Goal: Book appointment/travel/reservation

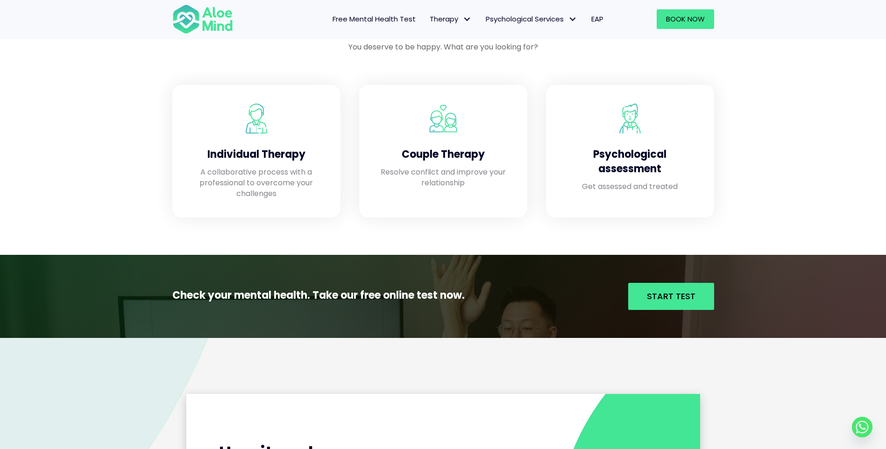
scroll to position [841, 0]
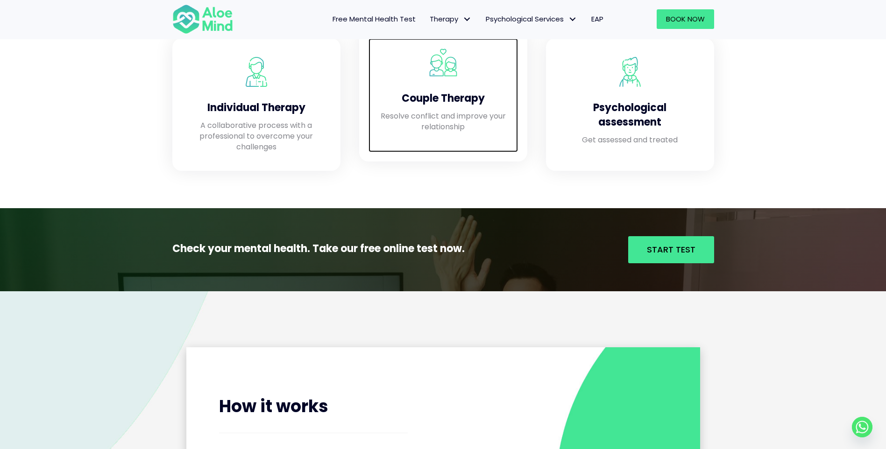
click at [447, 139] on div "Couple Therapy Resolve conflict and improve your relationship" at bounding box center [442, 95] width 149 height 114
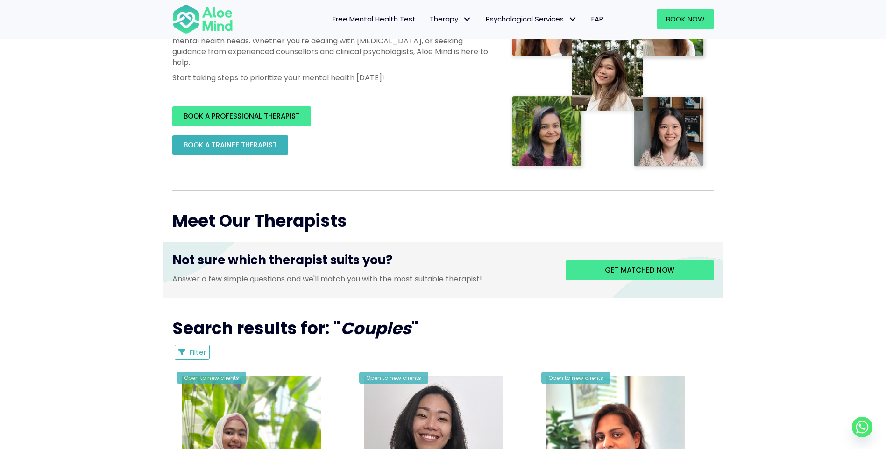
scroll to position [140, 0]
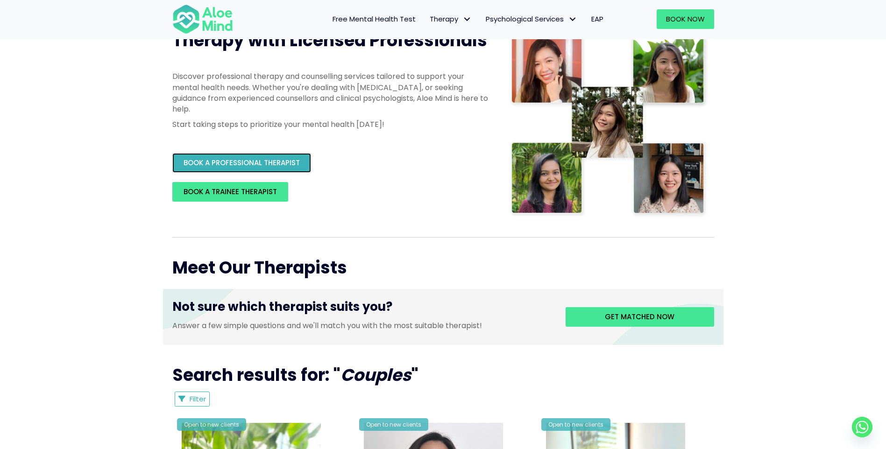
click at [290, 162] on span "BOOK A PROFESSIONAL THERAPIST" at bounding box center [242, 163] width 116 height 10
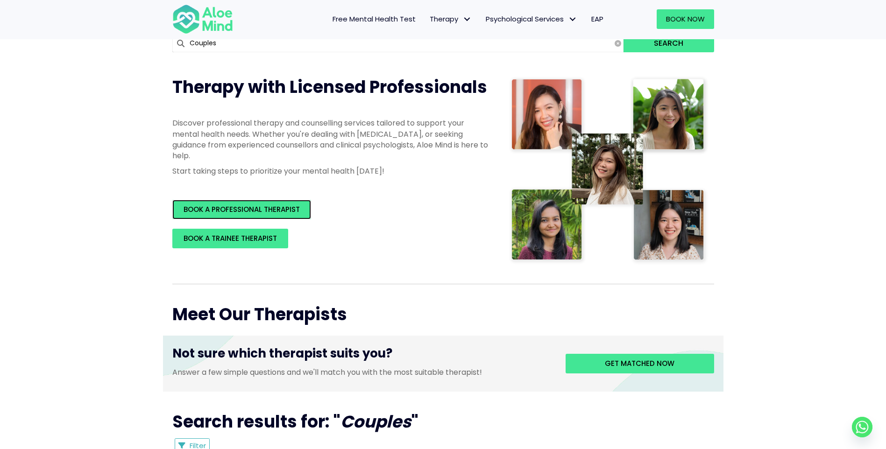
scroll to position [0, 0]
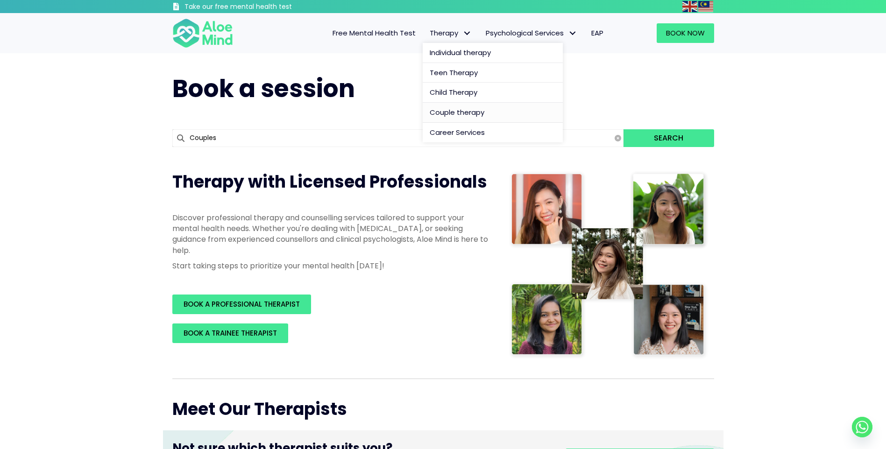
click at [475, 114] on span "Couple therapy" at bounding box center [457, 112] width 55 height 10
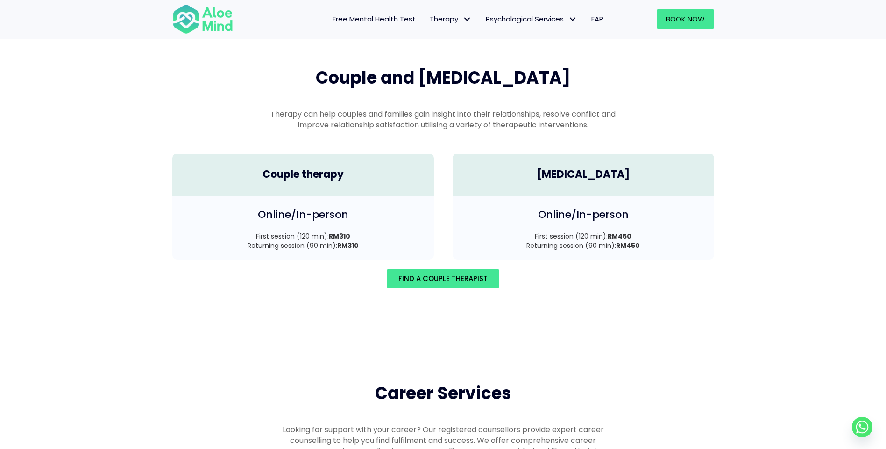
scroll to position [1291, 0]
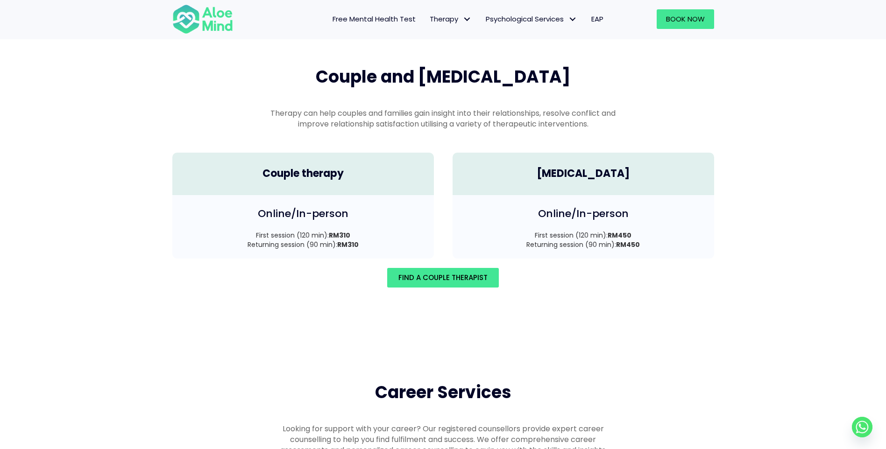
click at [794, 318] on div "Couple and family therapy Therapy can help couples and families gain insight in…" at bounding box center [443, 177] width 886 height 316
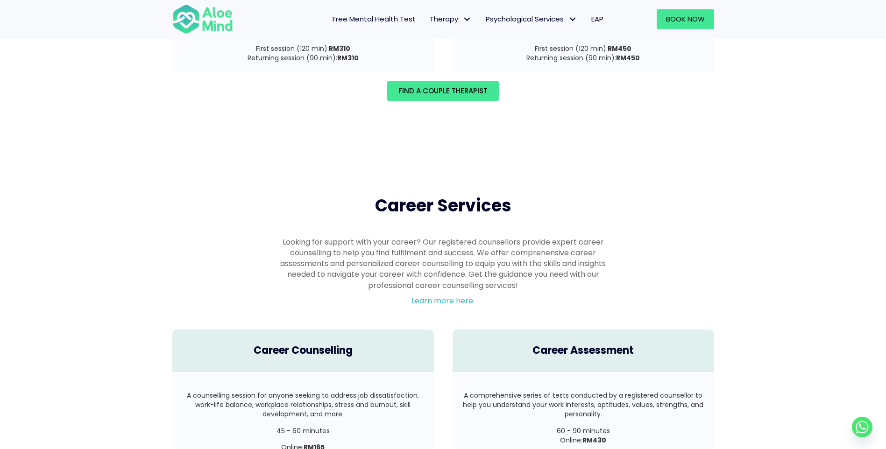
scroll to position [1338, 0]
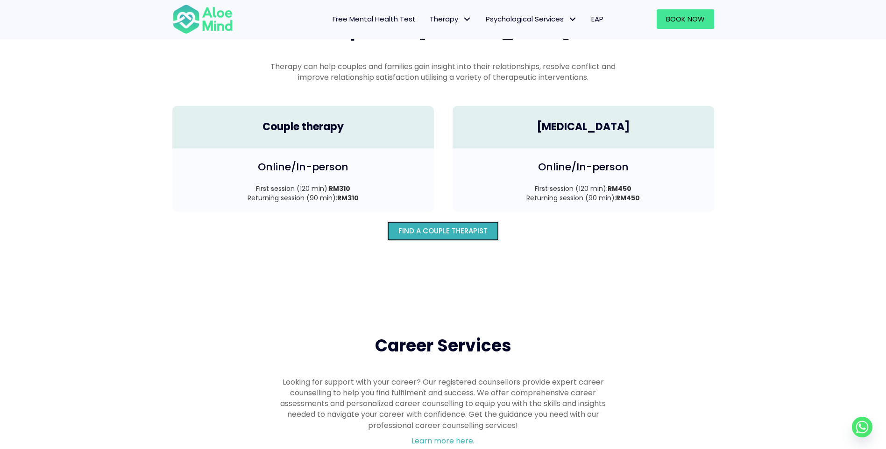
click at [438, 226] on span "Find A Couple Therapist" at bounding box center [442, 231] width 89 height 10
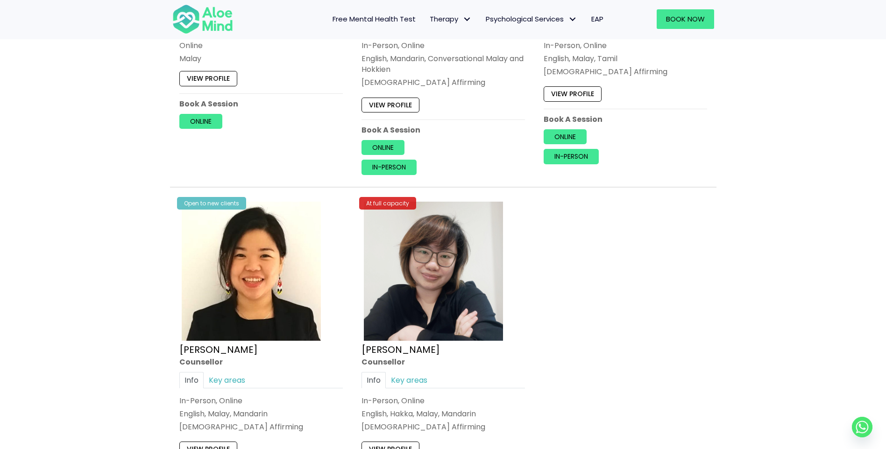
scroll to position [794, 0]
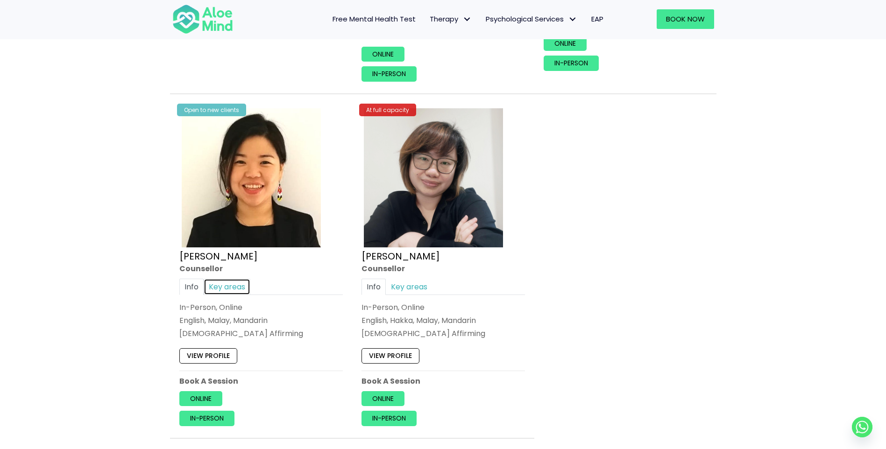
click at [223, 291] on link "Key areas" at bounding box center [227, 287] width 47 height 16
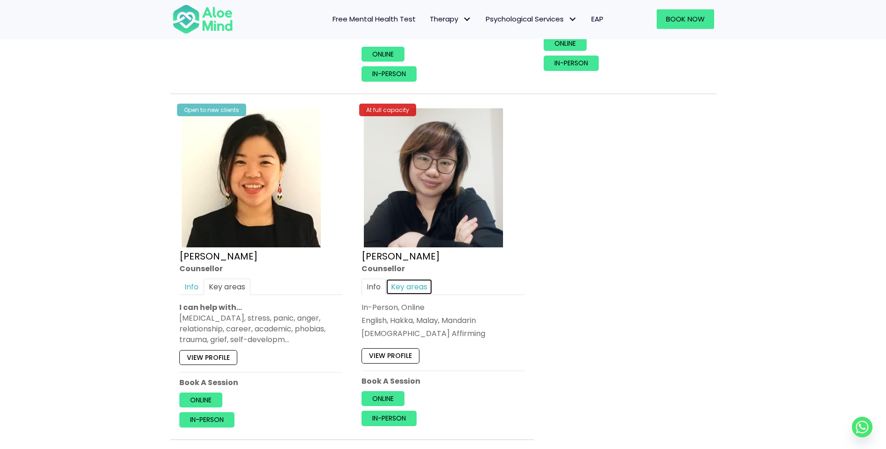
click at [401, 282] on link "Key areas" at bounding box center [409, 287] width 47 height 16
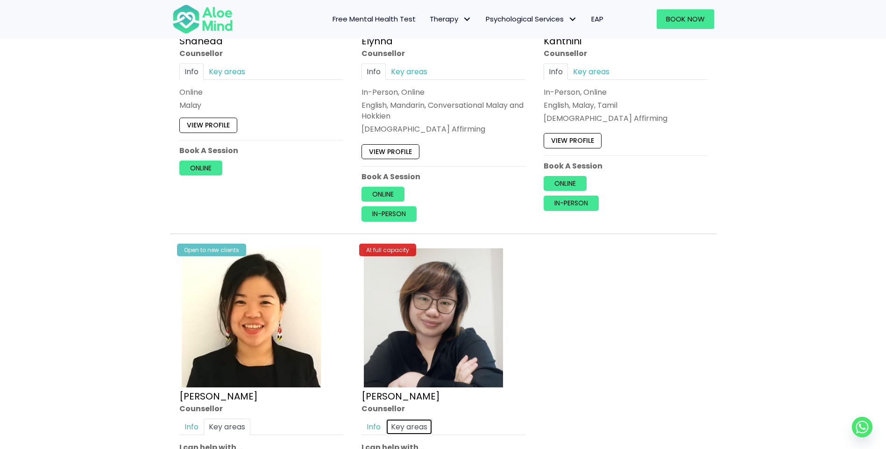
scroll to position [560, 0]
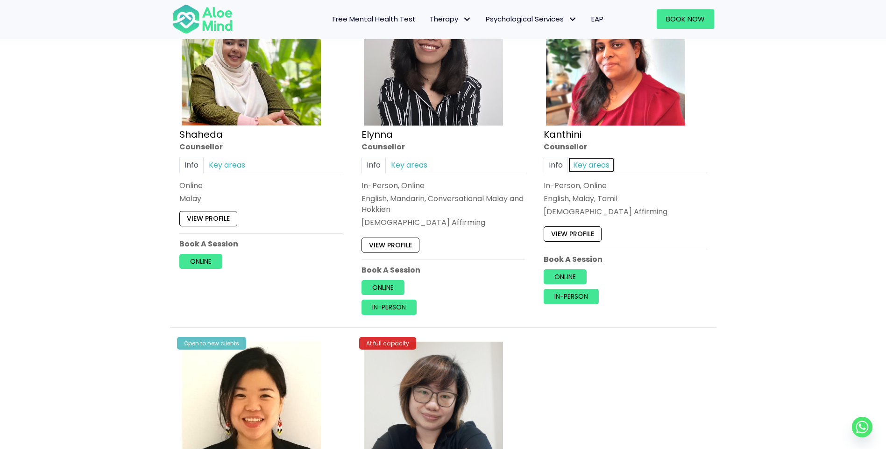
click at [588, 172] on link "Key areas" at bounding box center [591, 165] width 47 height 16
click at [591, 167] on link "Key areas" at bounding box center [591, 165] width 47 height 16
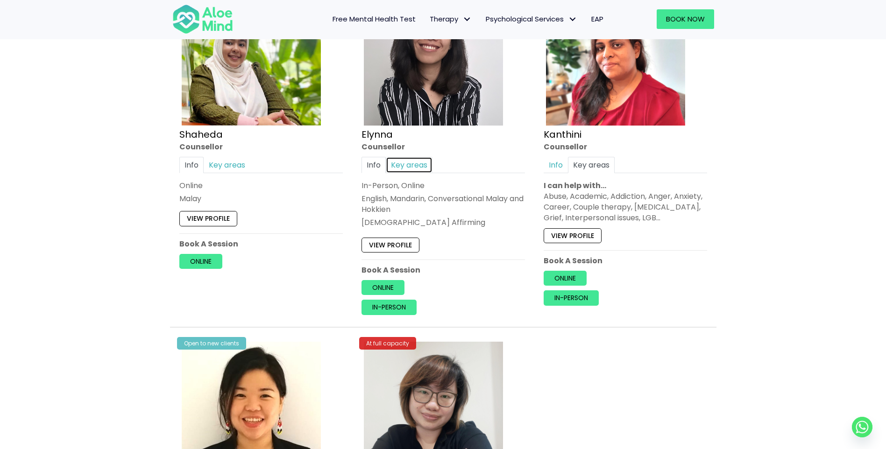
click at [414, 165] on link "Key areas" at bounding box center [409, 165] width 47 height 16
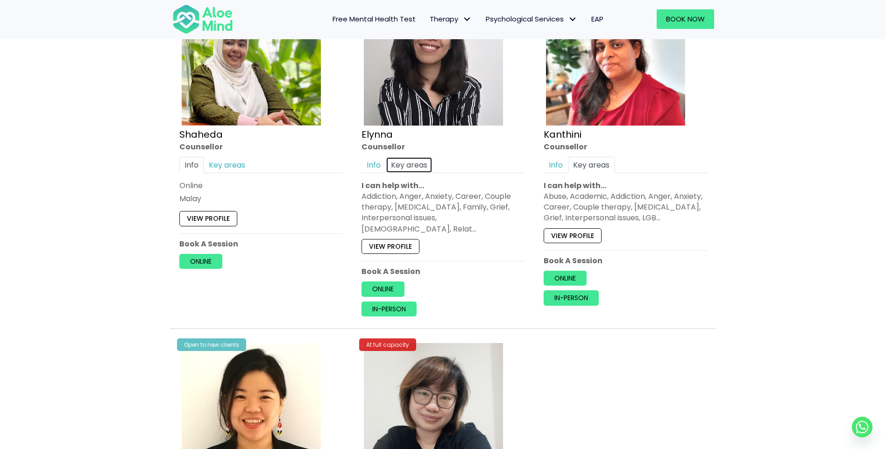
scroll to position [514, 0]
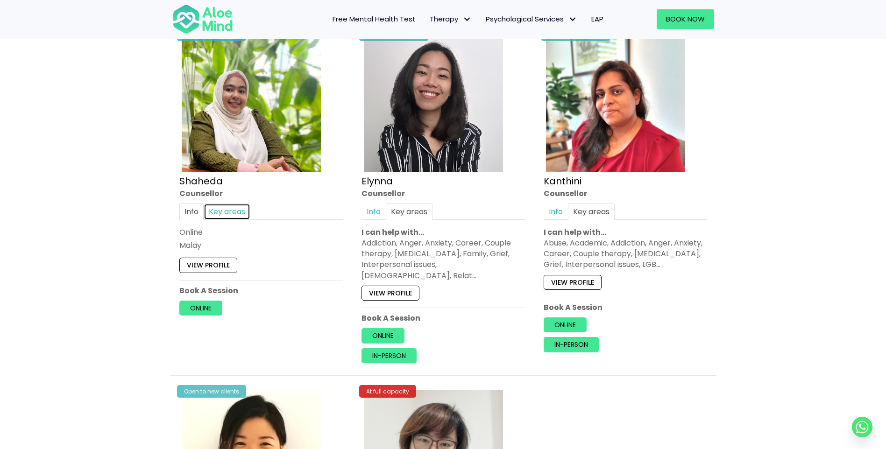
click at [230, 218] on link "Key areas" at bounding box center [227, 212] width 47 height 16
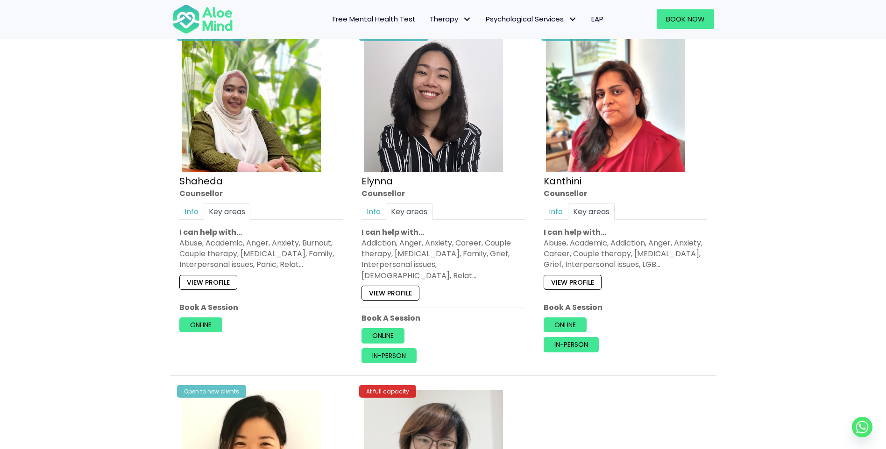
click at [158, 269] on div "Book a session Search Therapy with Licensed Professionals Discover professional…" at bounding box center [443, 153] width 886 height 1231
click at [198, 284] on link "View profile" at bounding box center [208, 282] width 58 height 15
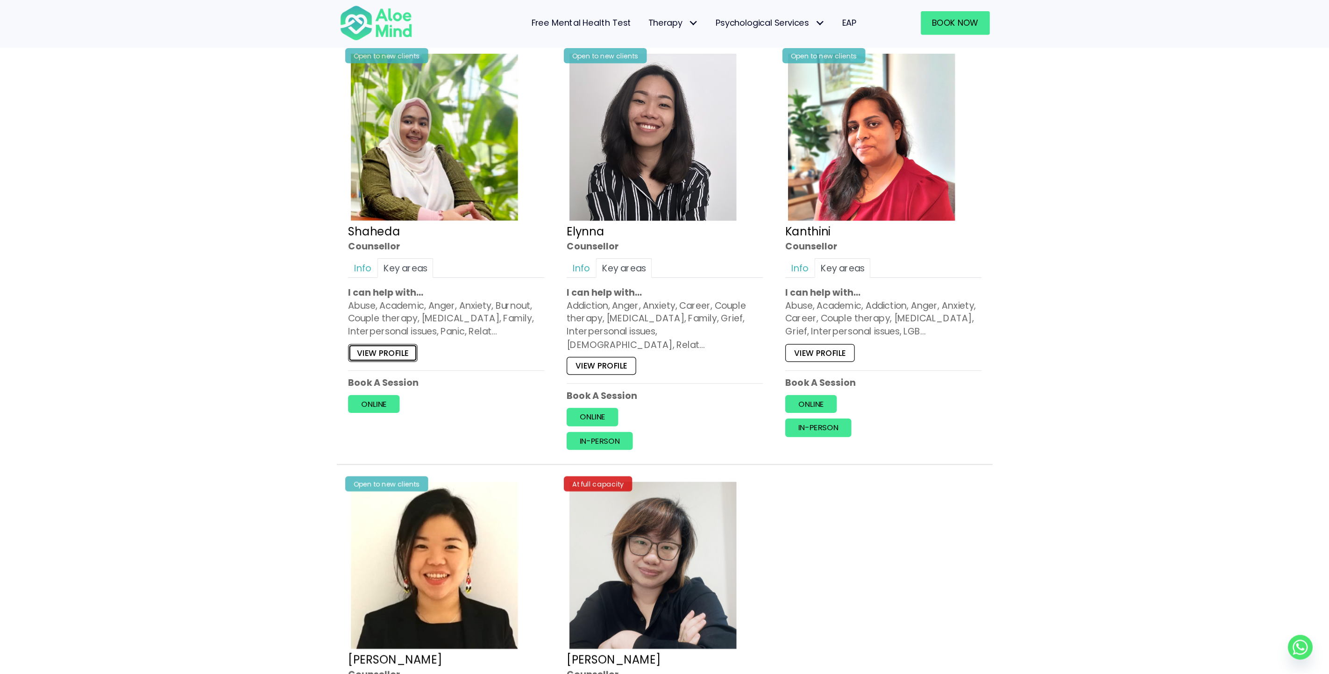
scroll to position [502, 0]
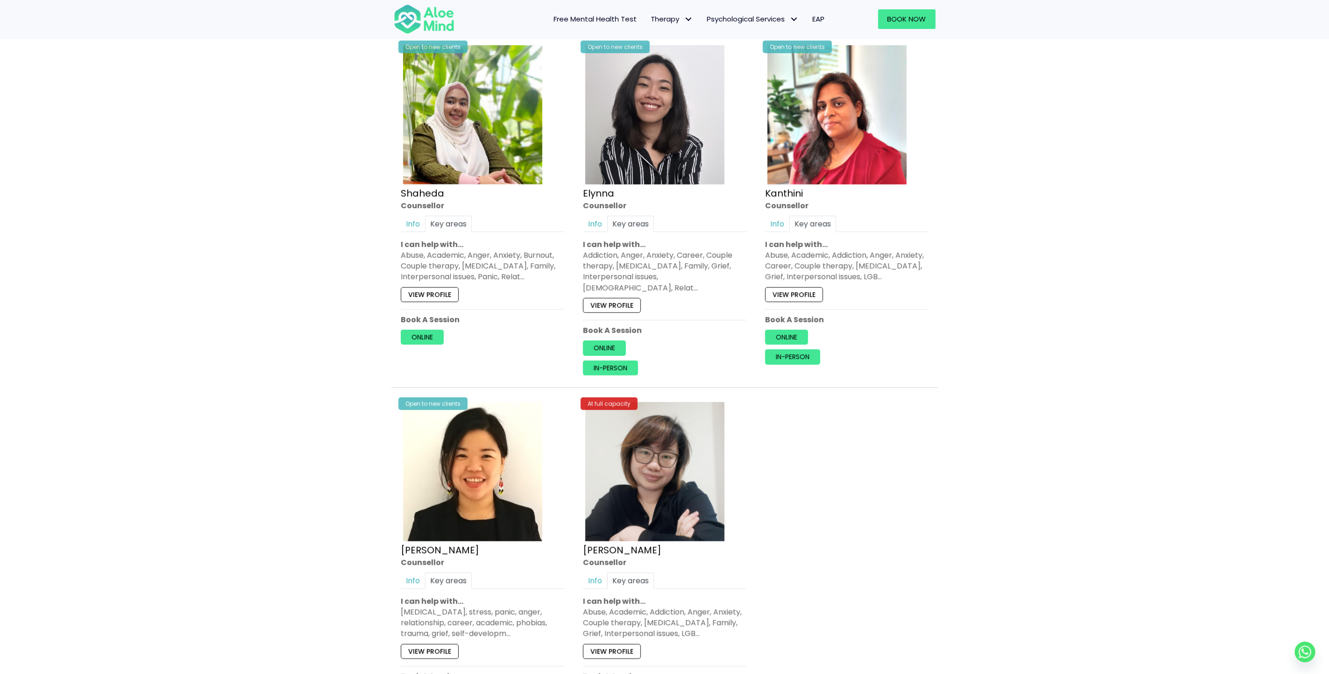
click at [886, 449] on div "Book a session Search Therapy with Licensed Professionals Discover professional…" at bounding box center [664, 165] width 1329 height 1231
click at [886, 308] on div "Book a session Search Therapy with Licensed Professionals Discover professional…" at bounding box center [664, 165] width 1329 height 1231
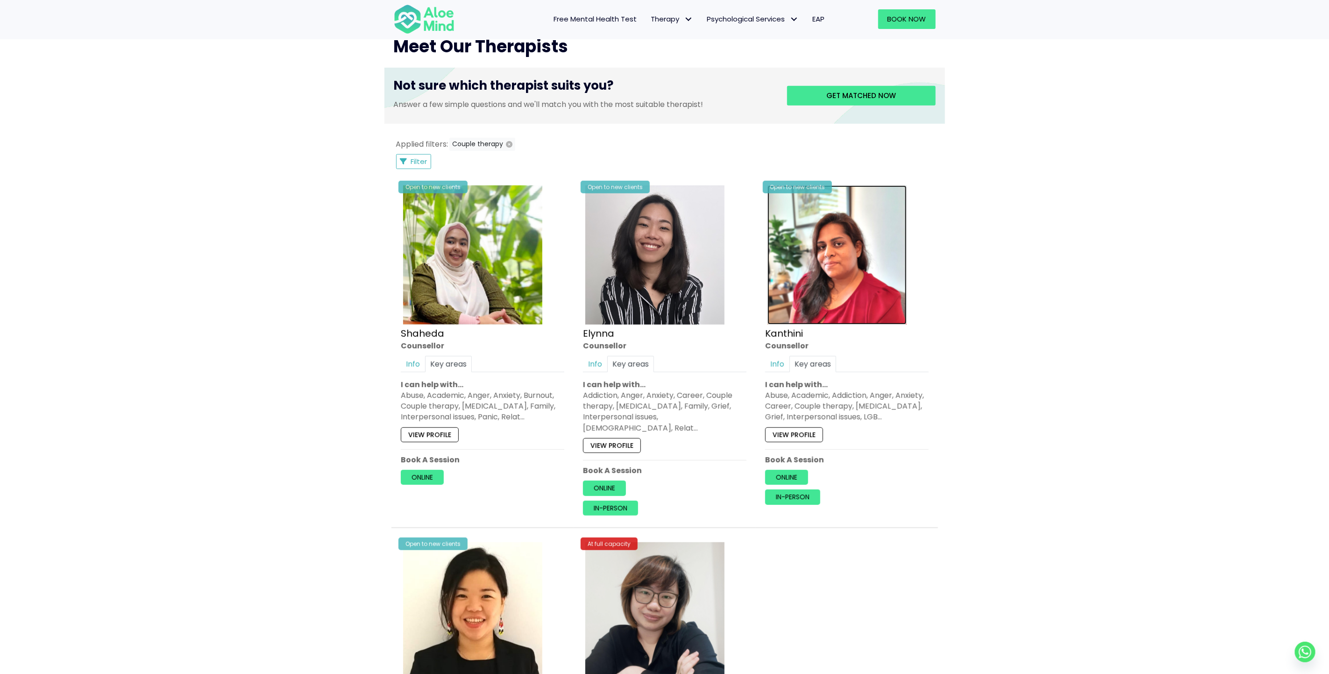
click at [844, 280] on img at bounding box center [836, 254] width 139 height 139
drag, startPoint x: 1047, startPoint y: 354, endPoint x: 920, endPoint y: 401, distance: 135.9
click at [886, 354] on div "Book a session Search Therapy with Licensed Professionals Discover professional…" at bounding box center [664, 305] width 1329 height 1231
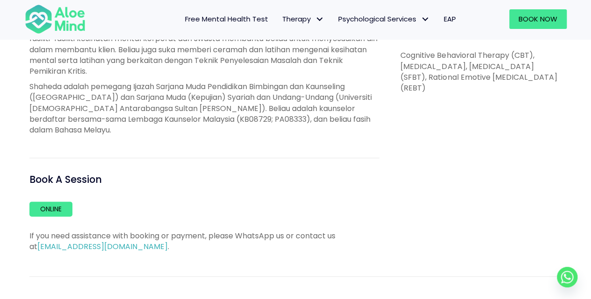
scroll to position [560, 0]
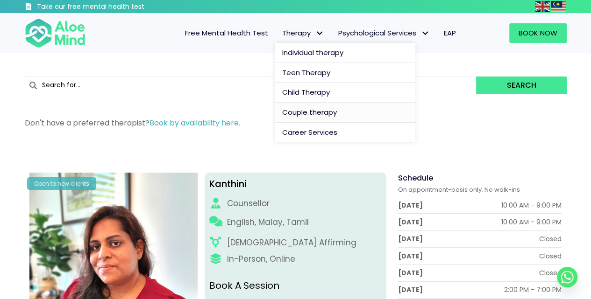
click at [302, 109] on span "Couple therapy" at bounding box center [309, 112] width 55 height 10
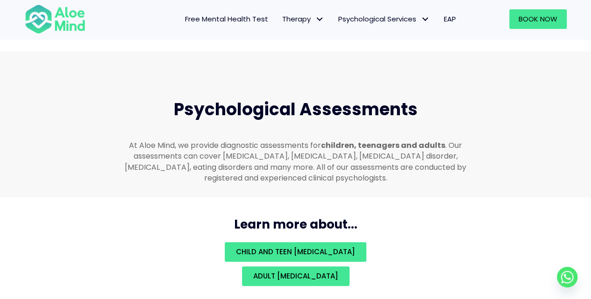
scroll to position [1889, 0]
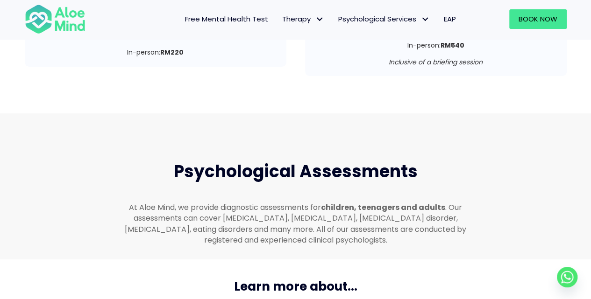
click at [238, 21] on span "Free Mental Health Test" at bounding box center [226, 19] width 83 height 10
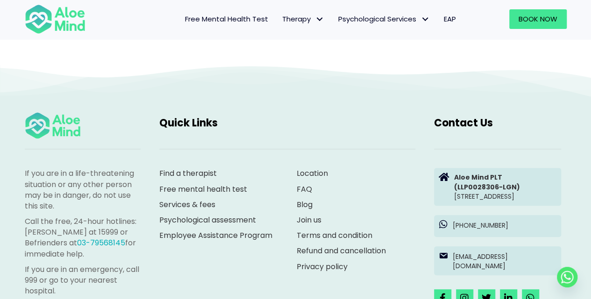
scroll to position [2055, 0]
